Goal: Task Accomplishment & Management: Use online tool/utility

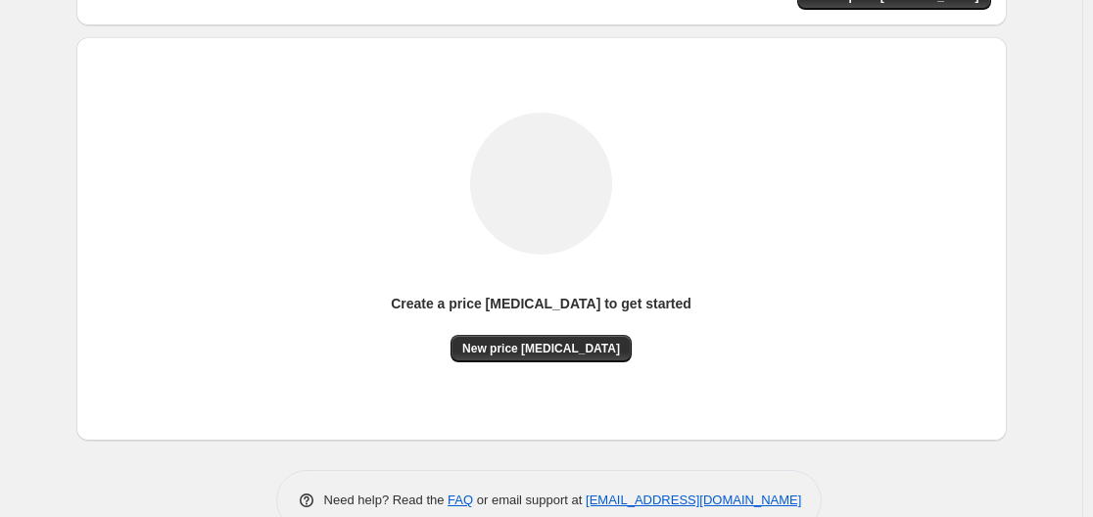
scroll to position [216, 0]
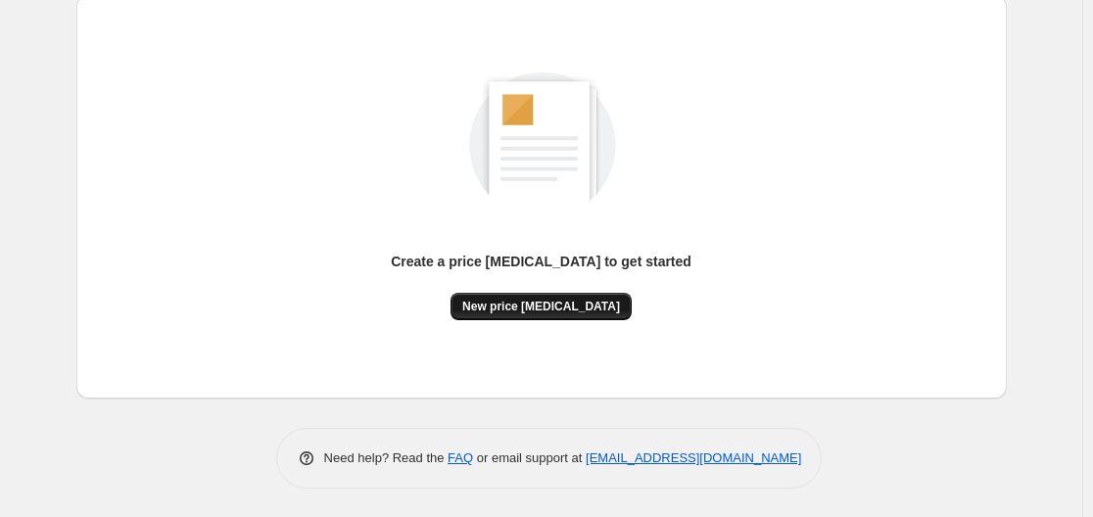
click at [530, 310] on span "New price [MEDICAL_DATA]" at bounding box center [541, 307] width 158 height 16
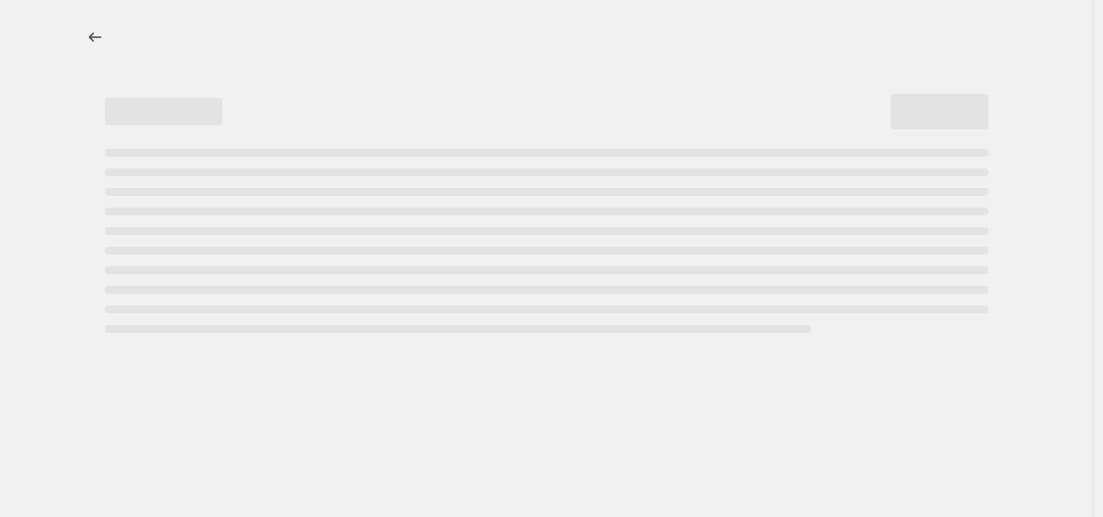
select select "percentage"
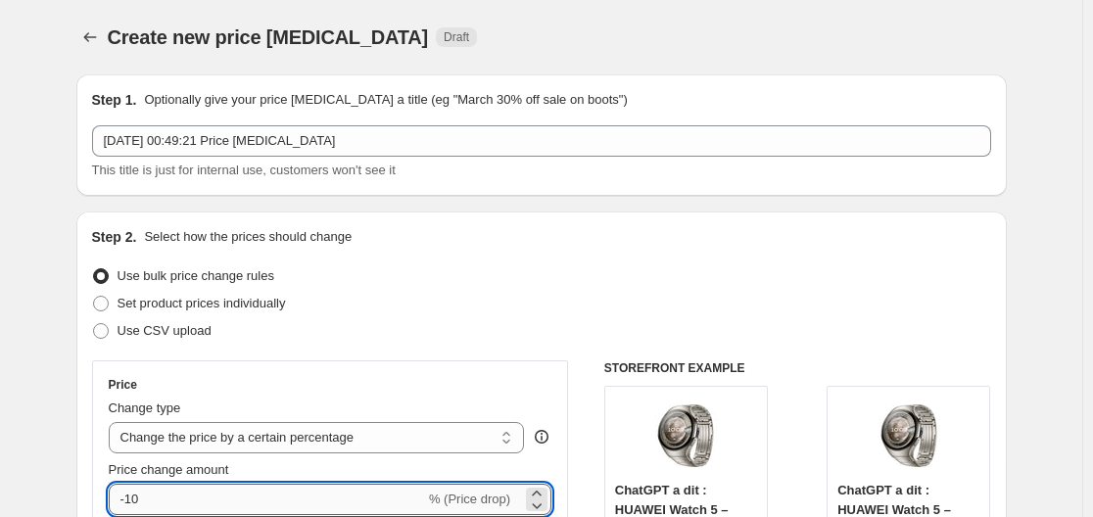
click at [245, 497] on input "-10" at bounding box center [267, 499] width 316 height 31
type input "-1"
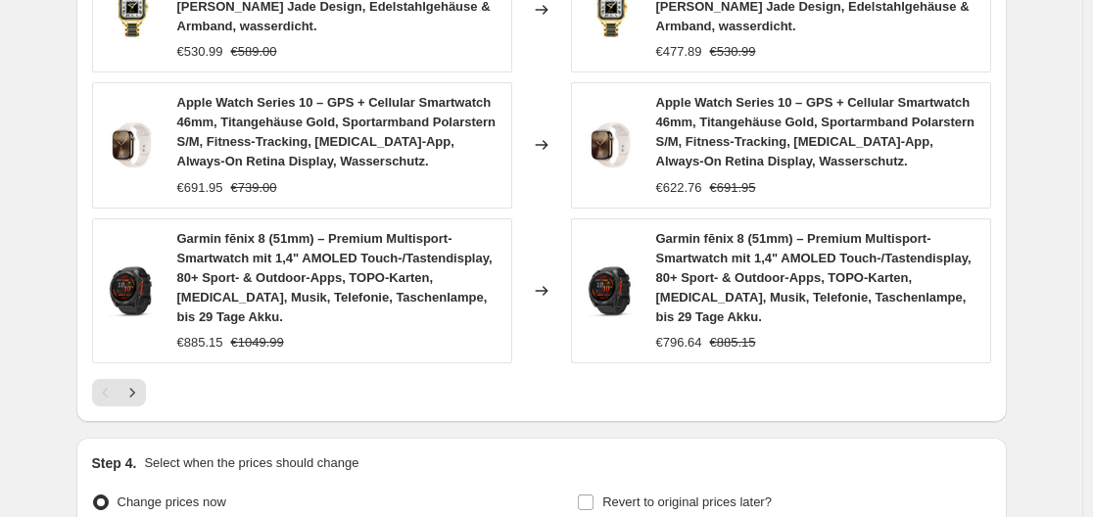
scroll to position [1708, 0]
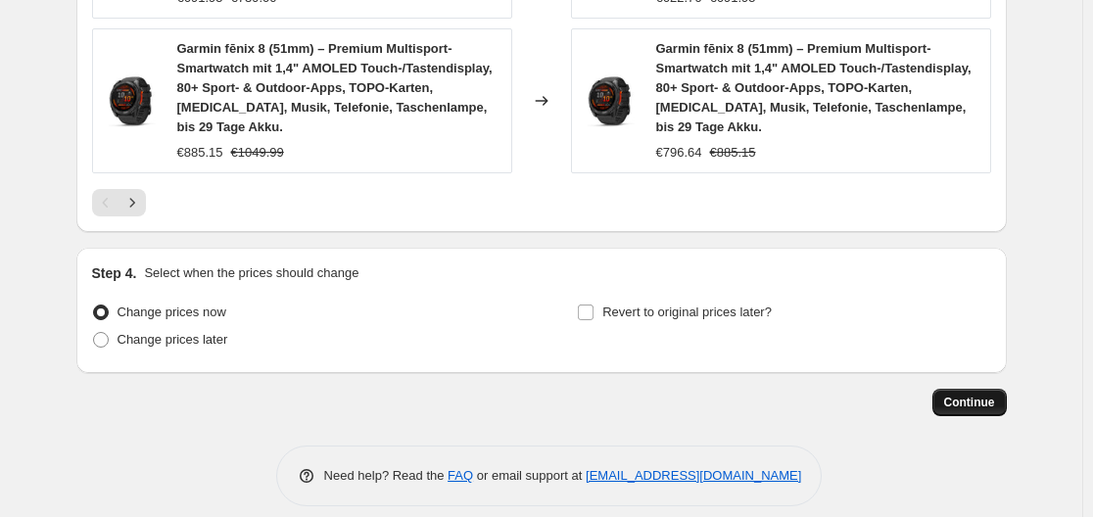
type input "-30"
click at [979, 389] on button "Continue" at bounding box center [970, 402] width 74 height 27
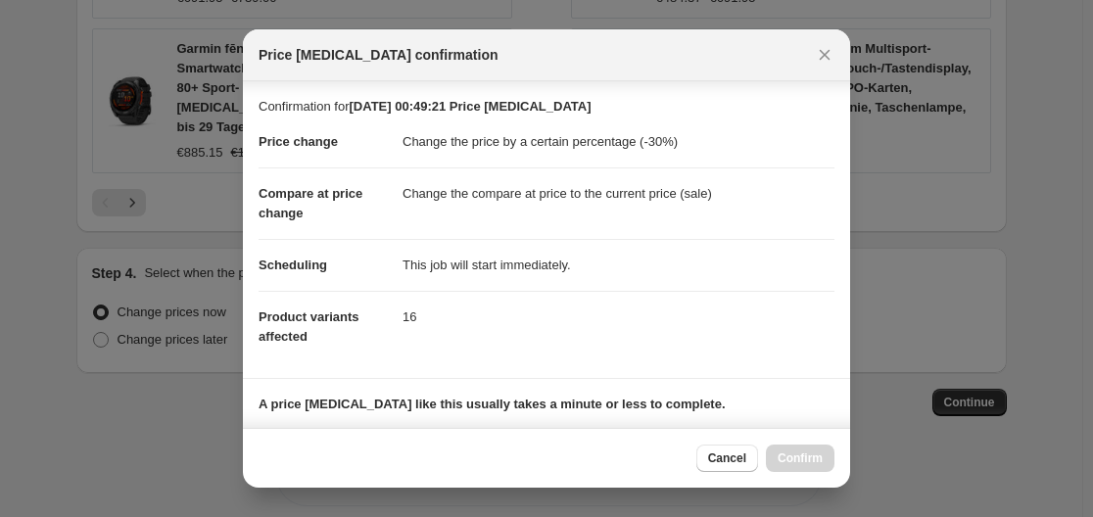
scroll to position [308, 0]
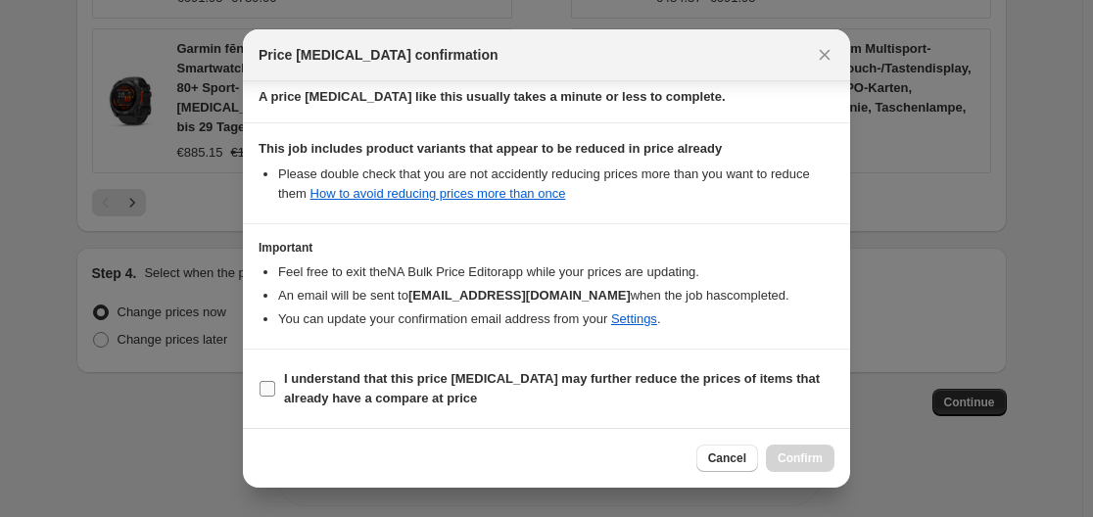
click at [613, 380] on b "I understand that this price [MEDICAL_DATA] may further reduce the prices of it…" at bounding box center [552, 388] width 536 height 34
click at [275, 381] on input "I understand that this price [MEDICAL_DATA] may further reduce the prices of it…" at bounding box center [268, 389] width 16 height 16
checkbox input "true"
click at [780, 447] on button "Confirm" at bounding box center [800, 458] width 69 height 27
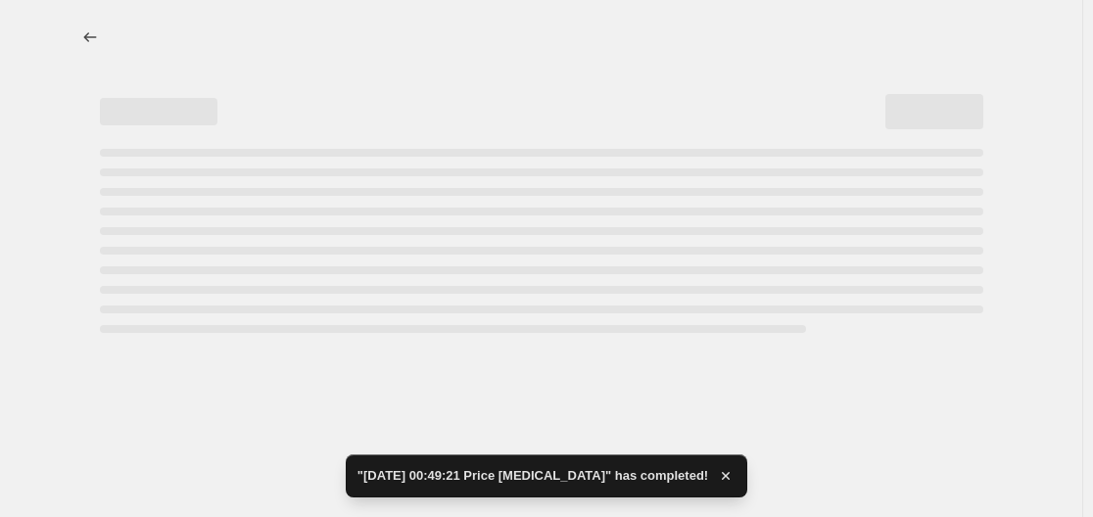
select select "percentage"
